Goal: Check status: Check status

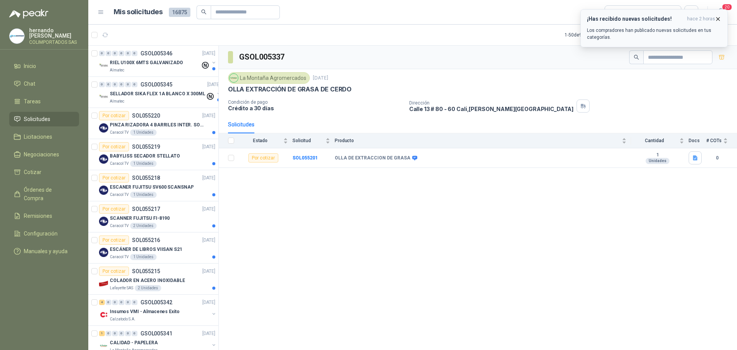
scroll to position [230, 0]
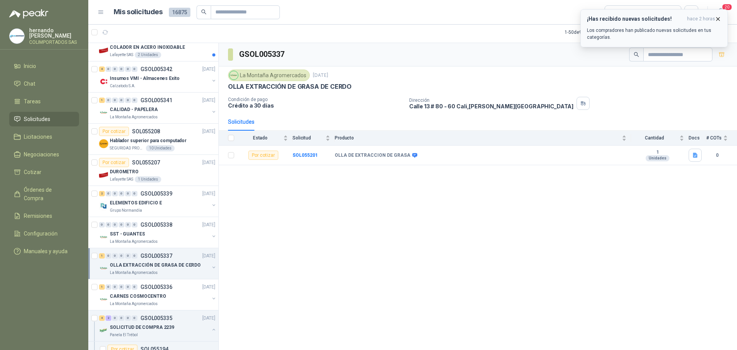
click at [718, 18] on icon "button" at bounding box center [718, 19] width 7 height 7
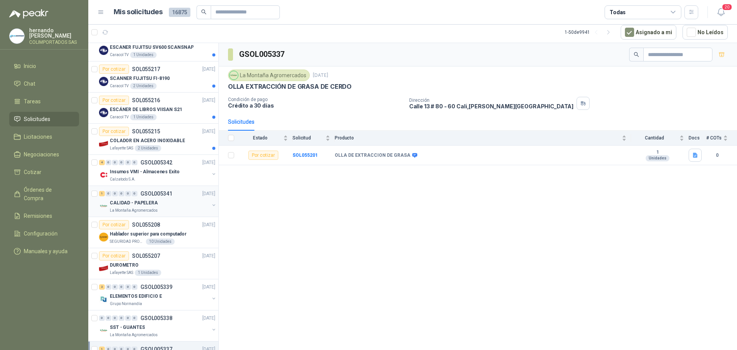
scroll to position [0, 0]
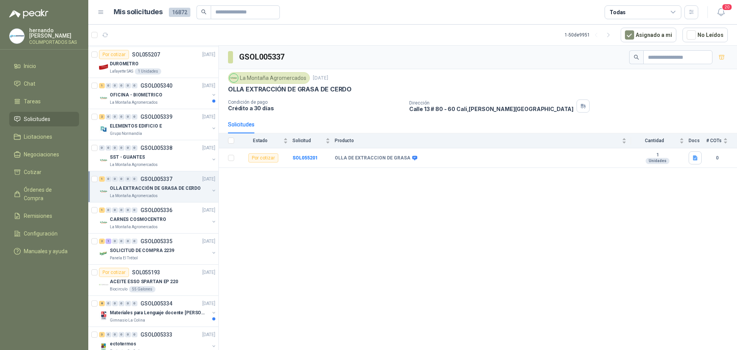
scroll to position [653, 0]
click at [169, 97] on div "OFICINA - BIOMETRICO" at bounding box center [159, 93] width 99 height 9
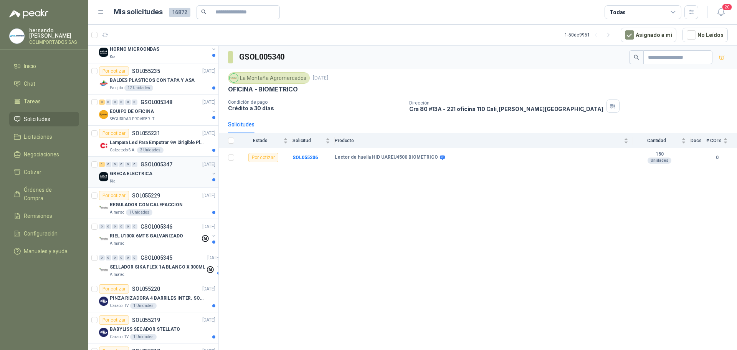
scroll to position [115, 0]
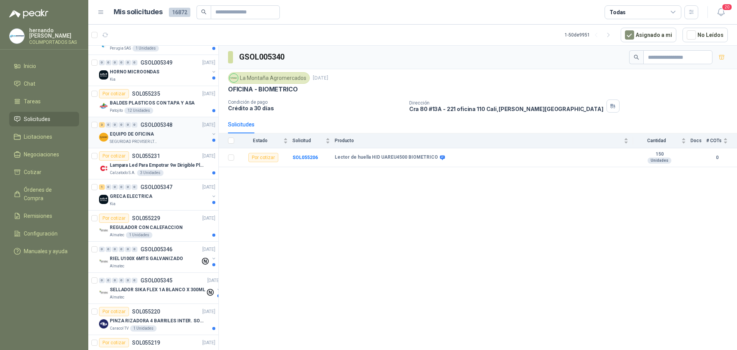
click at [168, 135] on div "EQUIPO DE OFICINA" at bounding box center [159, 133] width 99 height 9
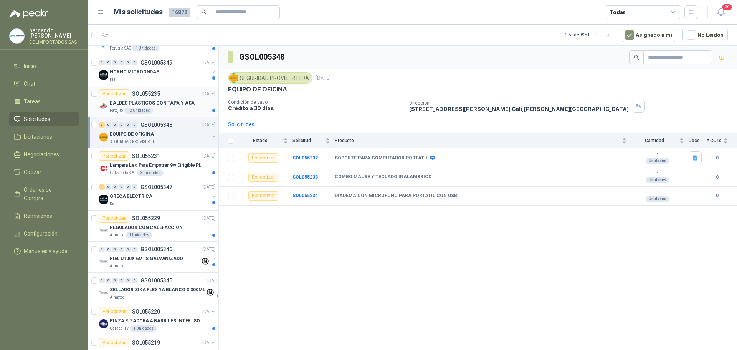
click at [184, 109] on div "Patojito 12 Unidades" at bounding box center [163, 111] width 106 height 6
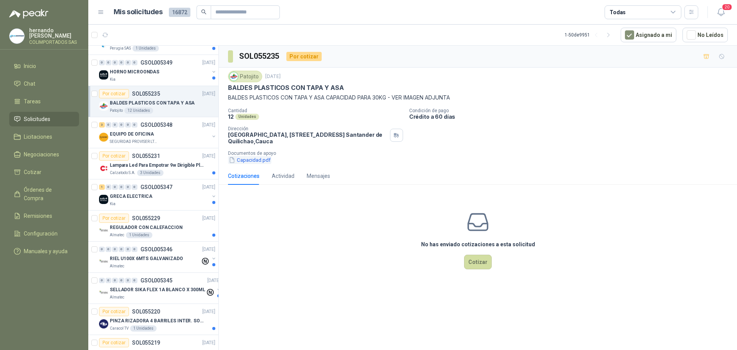
click at [251, 162] on button "Capacidad.pdf" at bounding box center [249, 160] width 43 height 8
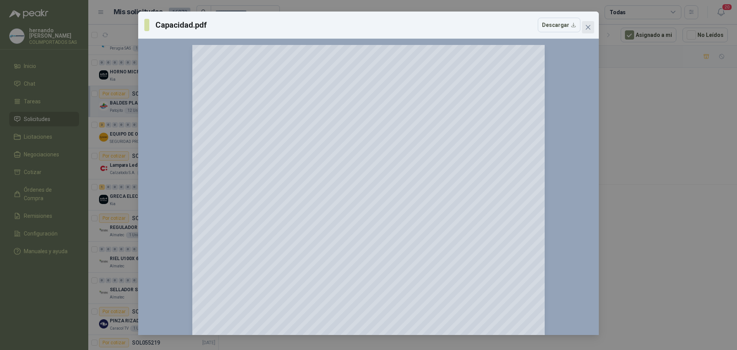
click at [589, 28] on icon "close" at bounding box center [588, 27] width 5 height 5
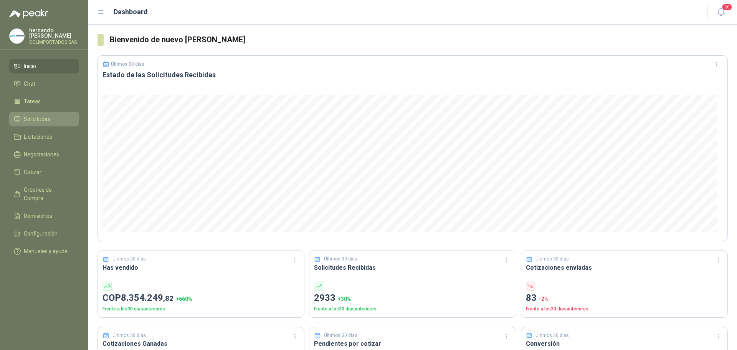
click at [45, 120] on span "Solicitudes" at bounding box center [37, 119] width 26 height 8
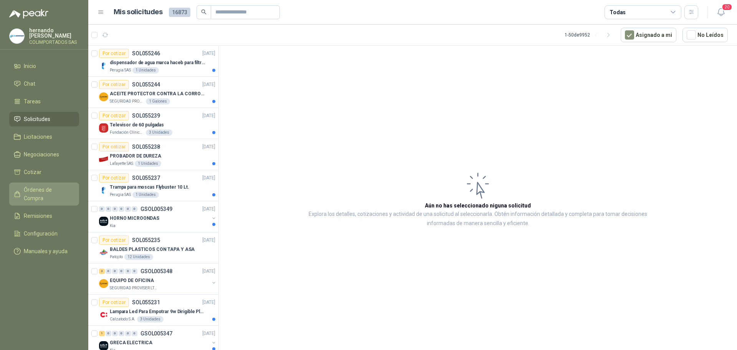
click at [51, 189] on span "Órdenes de Compra" at bounding box center [48, 193] width 48 height 17
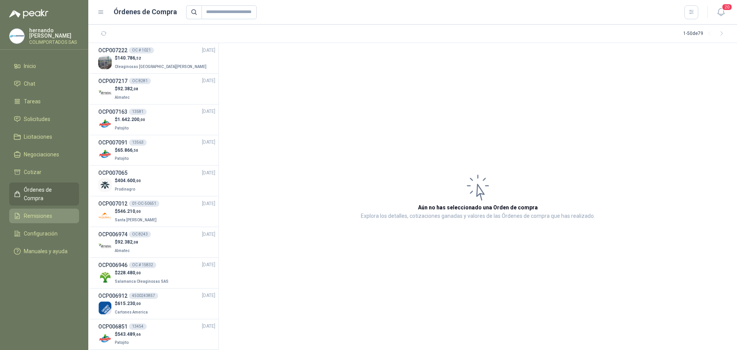
click at [50, 212] on span "Remisiones" at bounding box center [38, 216] width 28 height 8
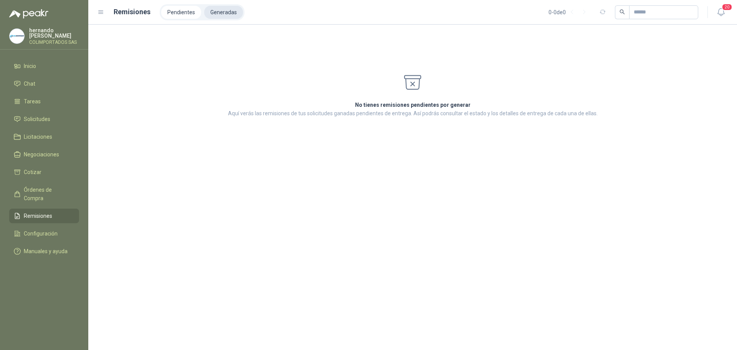
click at [226, 10] on li "Generadas" at bounding box center [223, 12] width 39 height 13
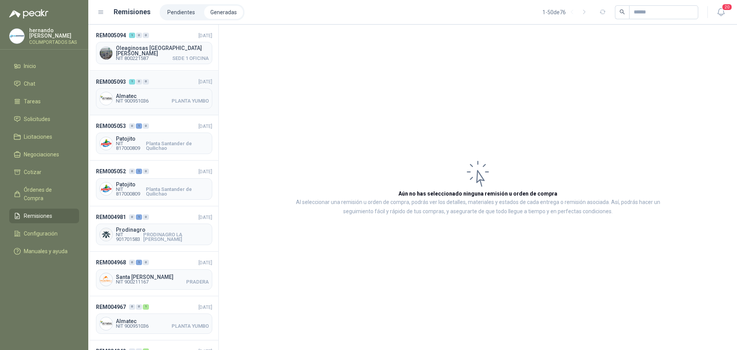
click at [161, 77] on header "REM005093 1 0 0 08/09/2025" at bounding box center [154, 81] width 116 height 8
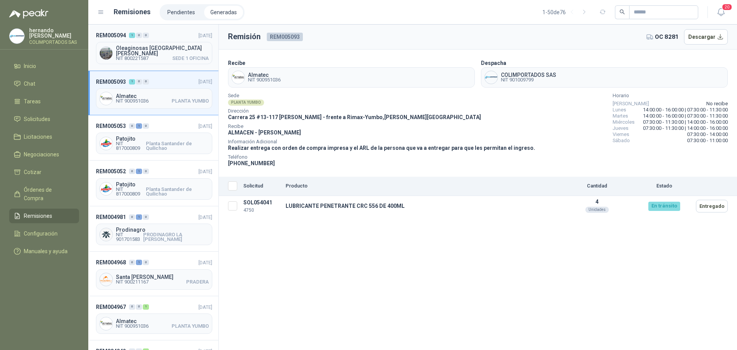
click at [162, 40] on div "REM005094 1 0 0 08/09/2025 Oleaginosas San Fernando NIT 800221587 SEDE 1 OFICINA" at bounding box center [153, 48] width 130 height 46
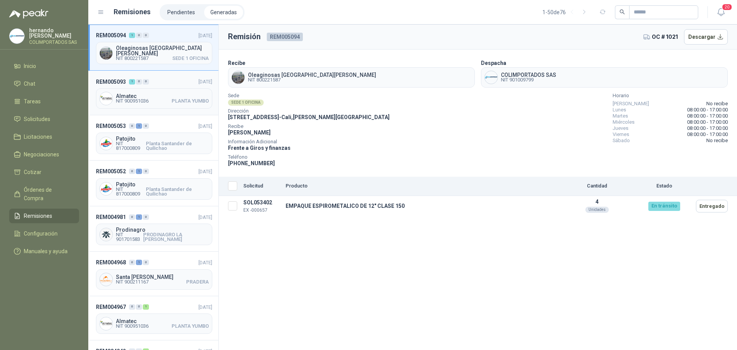
click at [165, 80] on header "REM005093 1 0 0 08/09/2025" at bounding box center [154, 81] width 116 height 8
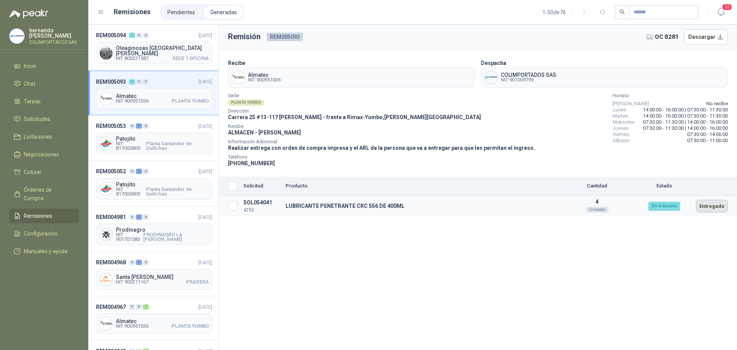
click at [714, 204] on button "Entregado" at bounding box center [712, 206] width 32 height 13
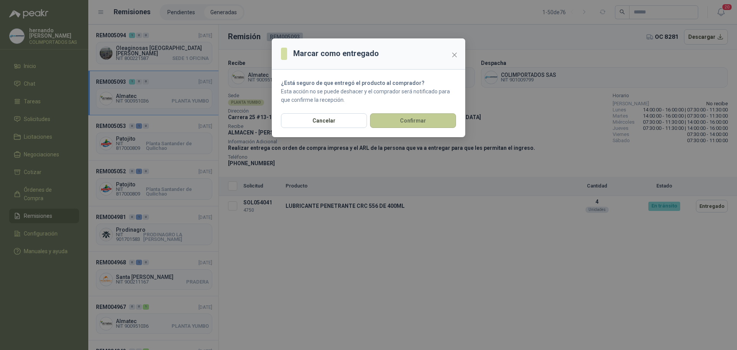
click at [427, 118] on button "Confirmar" at bounding box center [413, 120] width 86 height 15
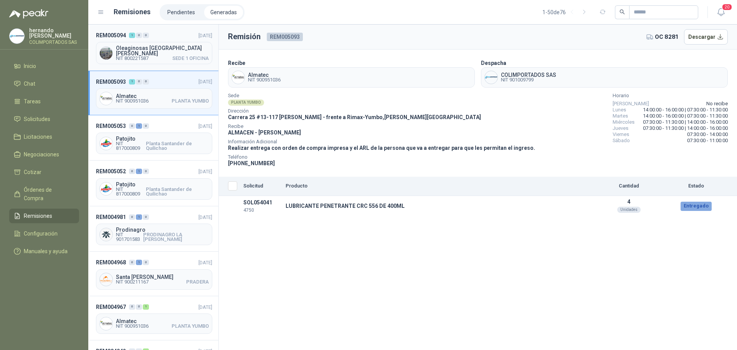
click at [169, 38] on header "REM005094 1 0 0 08/09/2025" at bounding box center [154, 35] width 116 height 8
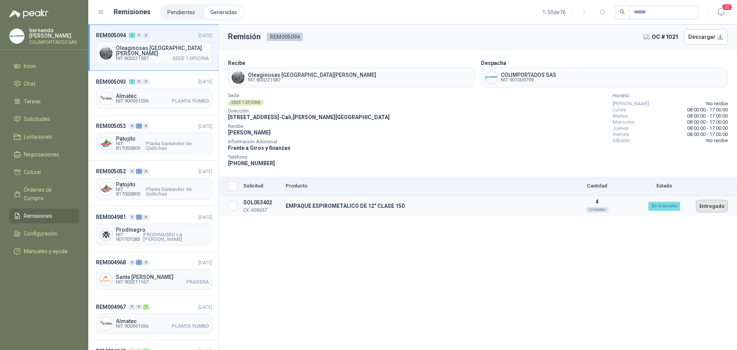
click at [713, 204] on button "Entregado" at bounding box center [712, 206] width 32 height 13
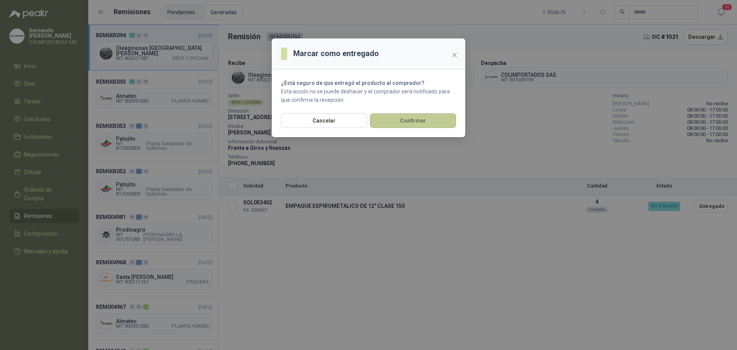
click at [417, 122] on button "Confirmar" at bounding box center [413, 120] width 86 height 15
